Goal: Task Accomplishment & Management: Use online tool/utility

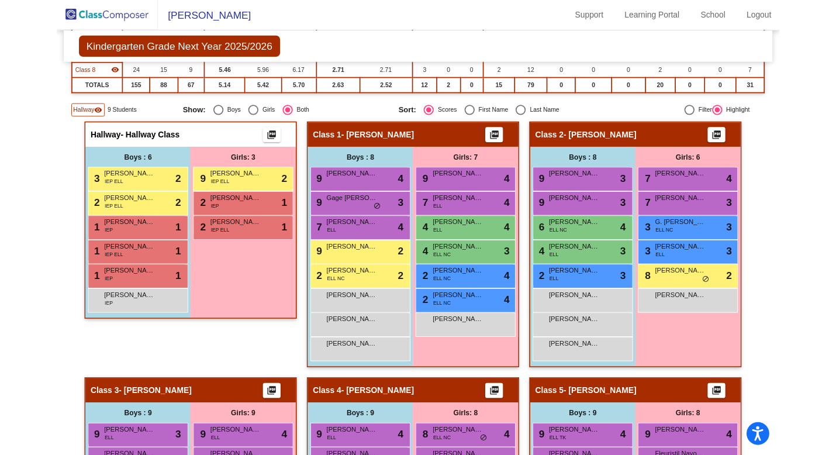
scroll to position [185, 0]
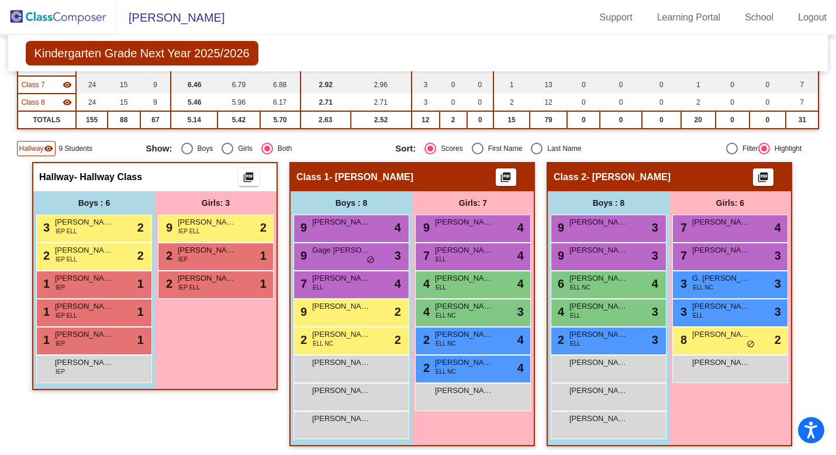
click at [9, 311] on mat-sidenav-content "Kindergarten Grade Next Year 2025/2026 Edit Composition Off On Incoming Digital…" at bounding box center [418, 245] width 836 height 420
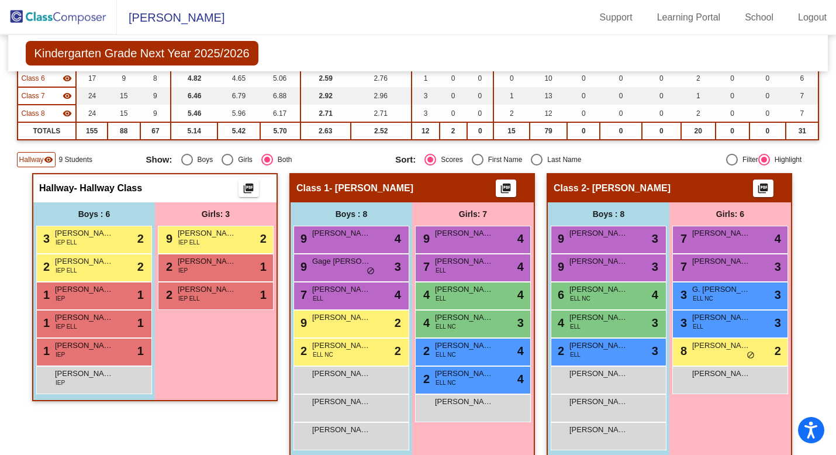
scroll to position [0, 0]
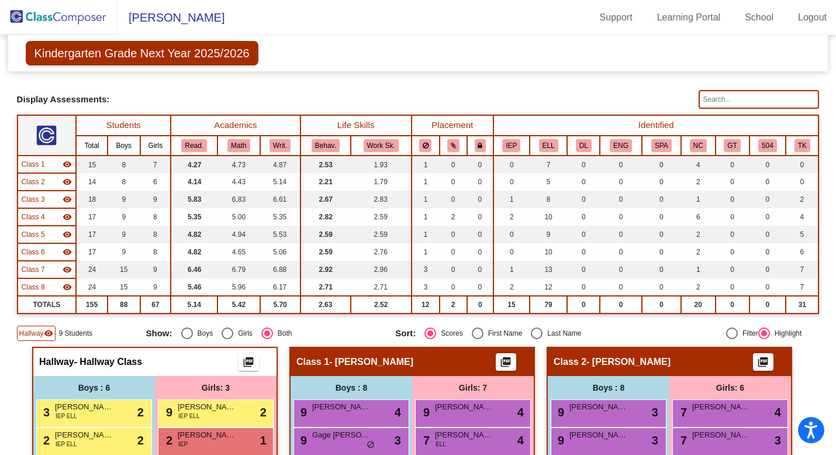
click at [119, 55] on span "Kindergarten Grade Next Year 2025/2026" at bounding box center [142, 53] width 233 height 25
click at [91, 21] on img at bounding box center [58, 17] width 117 height 34
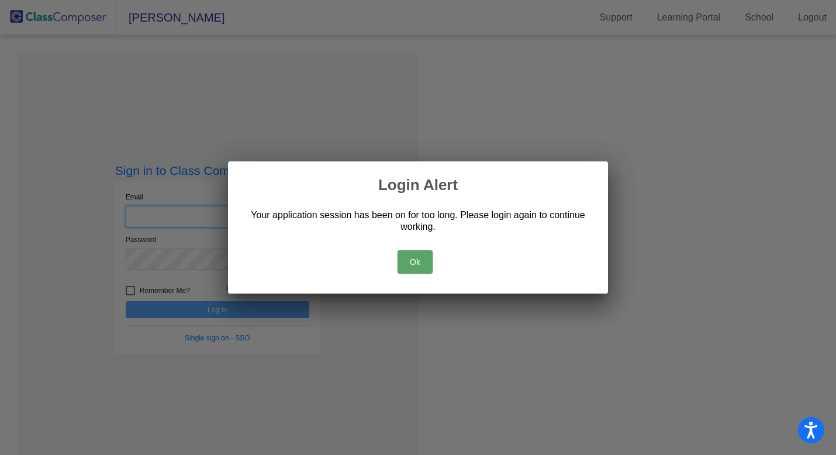
type input "[EMAIL_ADDRESS][DOMAIN_NAME]"
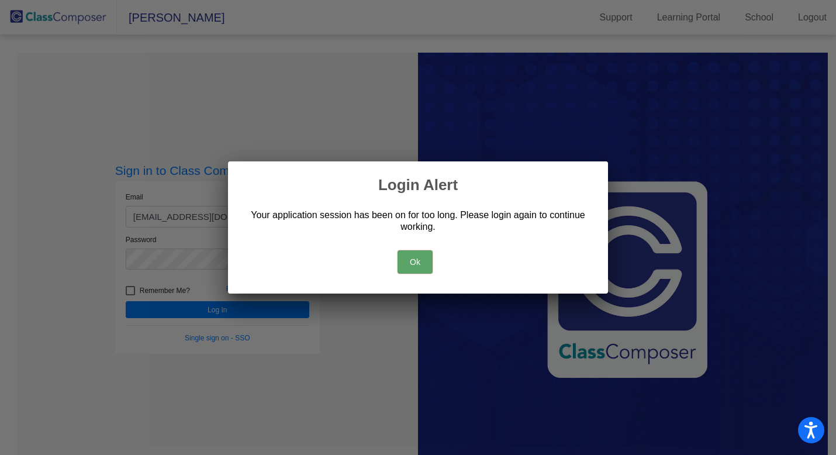
click at [408, 261] on button "Ok" at bounding box center [414, 261] width 35 height 23
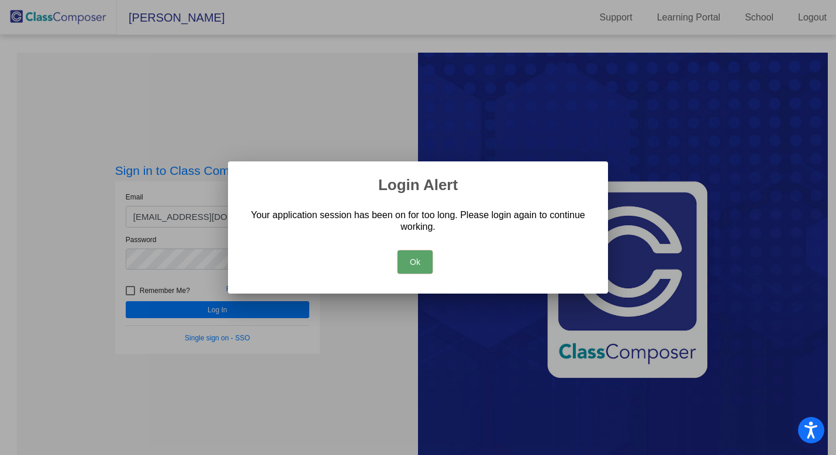
click at [408, 271] on button "Ok" at bounding box center [414, 261] width 35 height 23
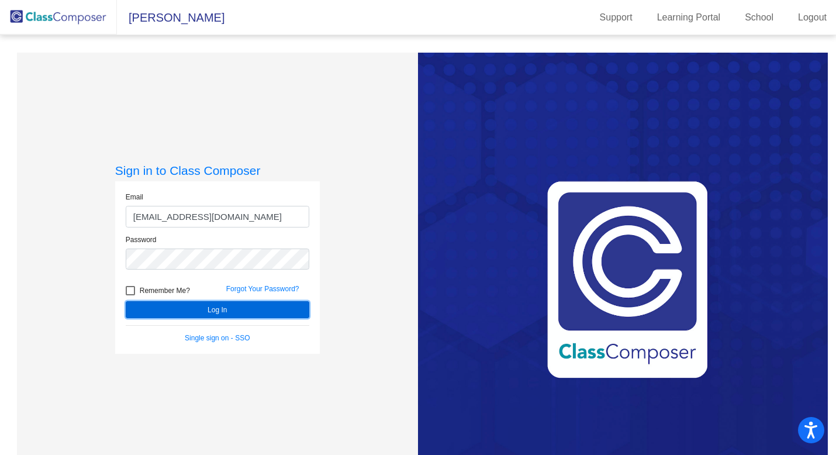
click at [254, 314] on button "Log In" at bounding box center [218, 309] width 184 height 17
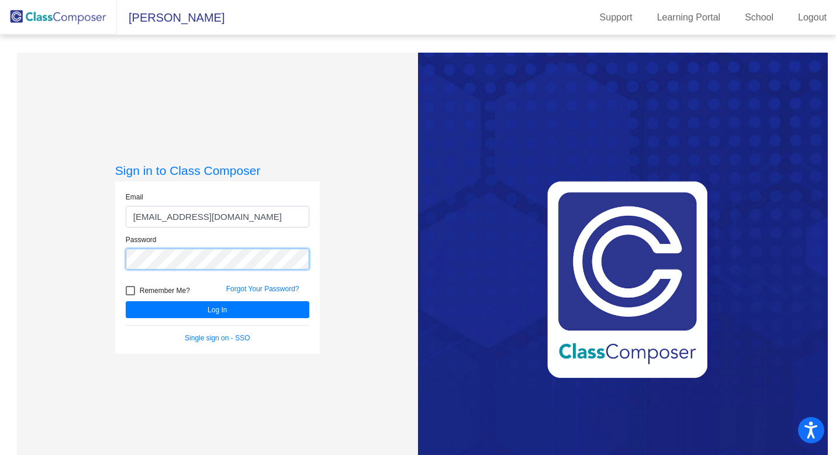
click at [42, 263] on div "Sign in to Class Composer Email [EMAIL_ADDRESS][DOMAIN_NAME] Password Remember …" at bounding box center [217, 280] width 401 height 455
click at [111, 251] on div "Sign in to Class Composer Email [EMAIL_ADDRESS][DOMAIN_NAME] Password Remember …" at bounding box center [217, 280] width 401 height 455
click at [126, 301] on button "Log In" at bounding box center [218, 309] width 184 height 17
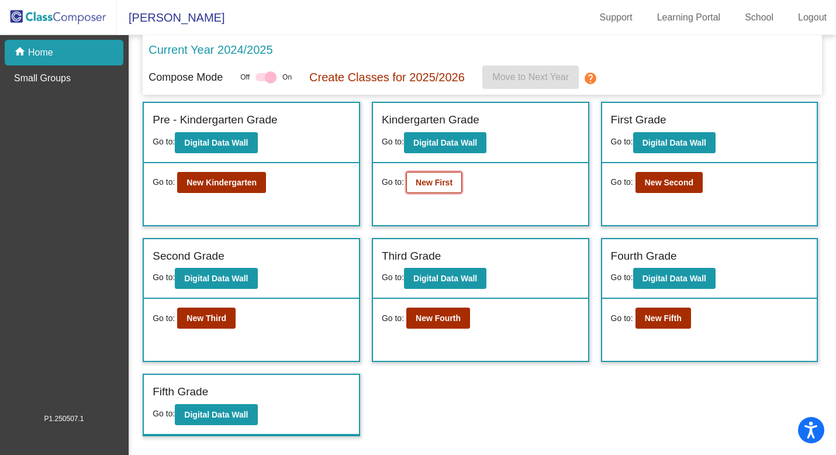
click at [408, 180] on b "New First" at bounding box center [434, 182] width 37 height 9
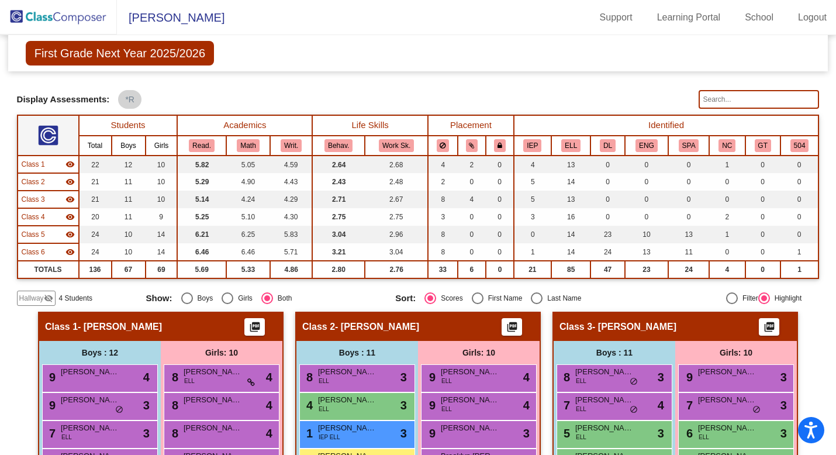
click at [46, 297] on mat-icon "visibility_off" at bounding box center [48, 297] width 9 height 9
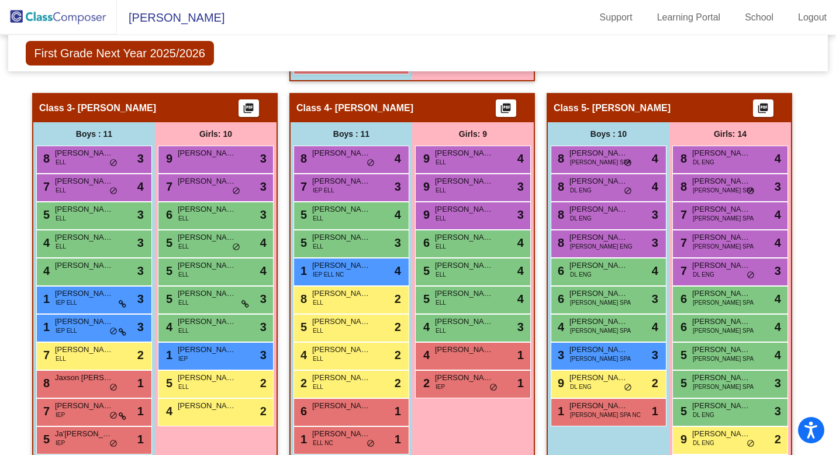
scroll to position [629, 0]
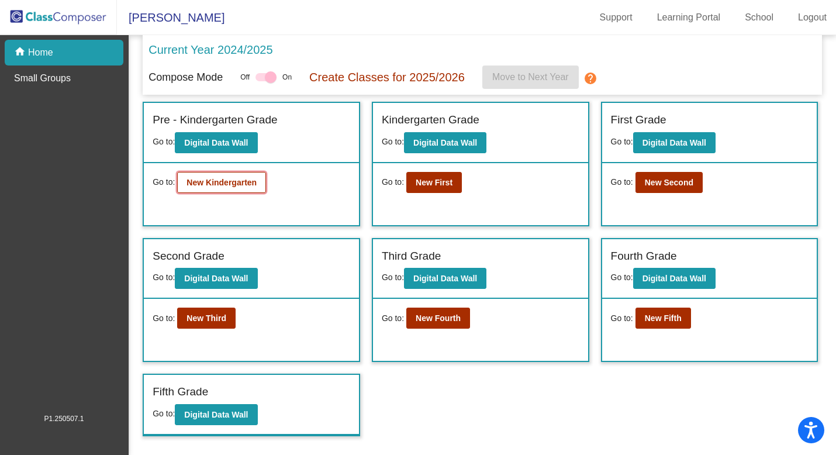
click at [224, 189] on button "New Kindergarten" at bounding box center [221, 182] width 89 height 21
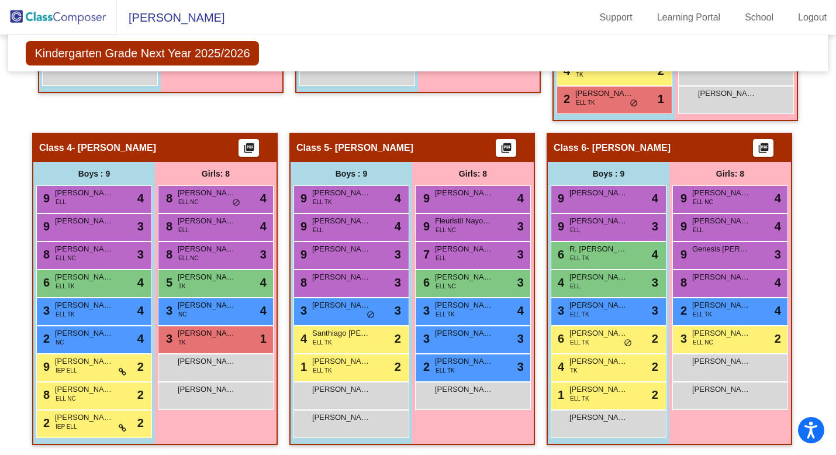
scroll to position [534, 0]
